Goal: Navigation & Orientation: Find specific page/section

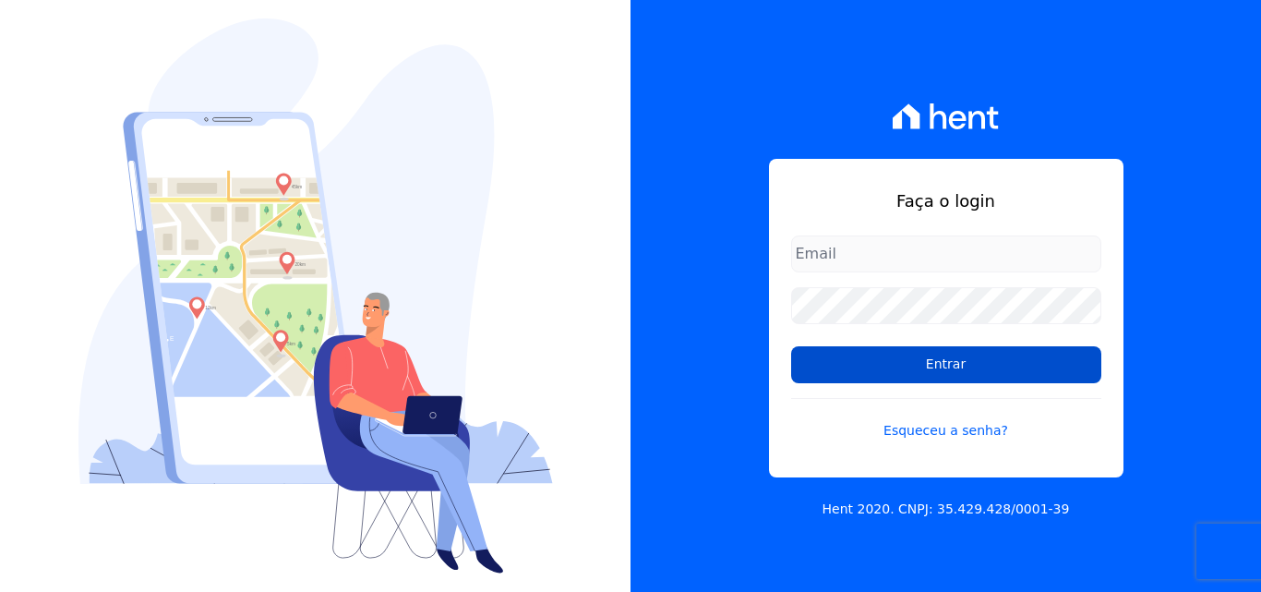
type input "[EMAIL_ADDRESS][DOMAIN_NAME]"
click at [920, 365] on input "Entrar" at bounding box center [946, 364] width 310 height 37
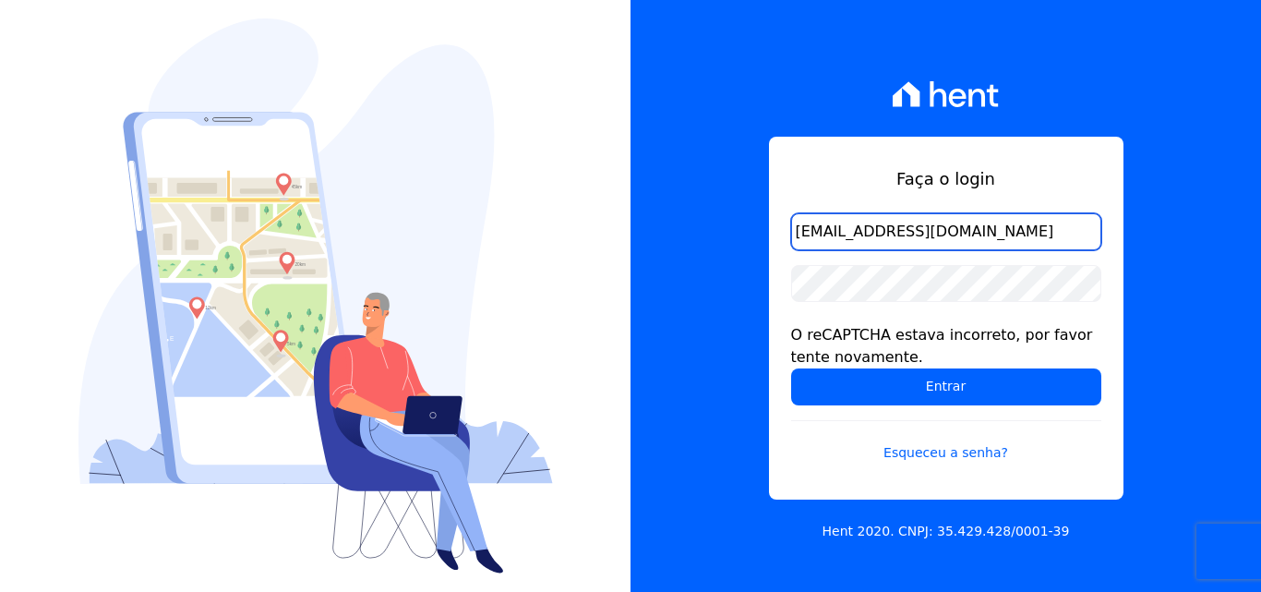
click at [918, 240] on input "comercialadm2@fontanive.com.br" at bounding box center [946, 231] width 310 height 37
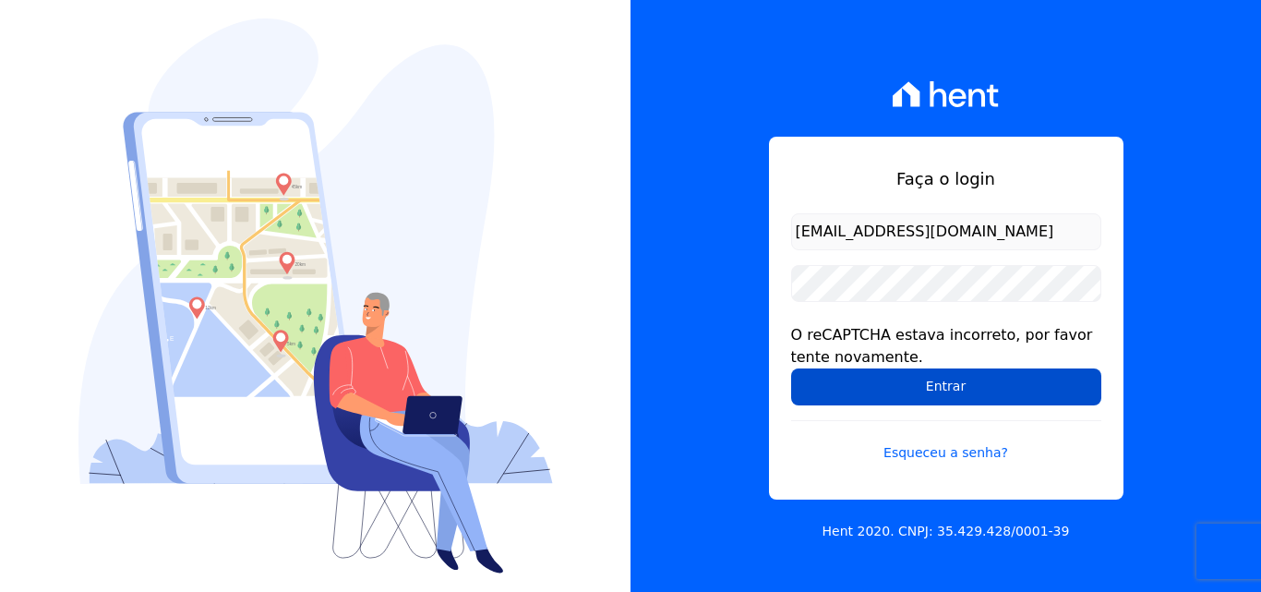
click at [901, 385] on input "Entrar" at bounding box center [946, 386] width 310 height 37
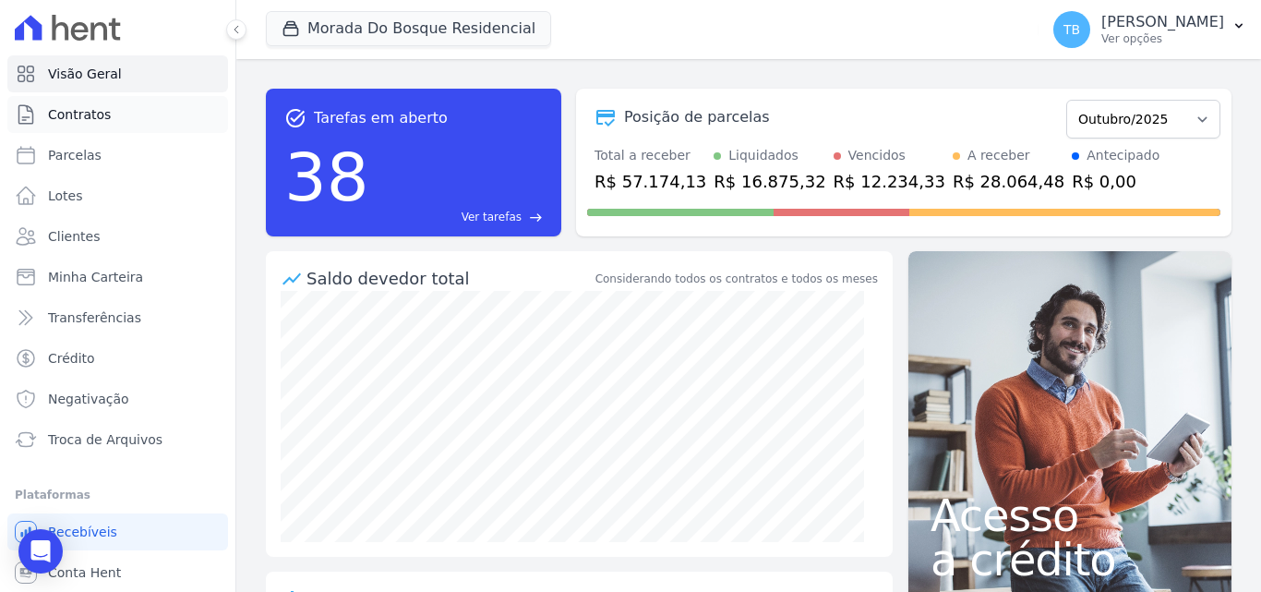
click at [80, 115] on span "Contratos" at bounding box center [79, 114] width 63 height 18
